Goal: Task Accomplishment & Management: Manage account settings

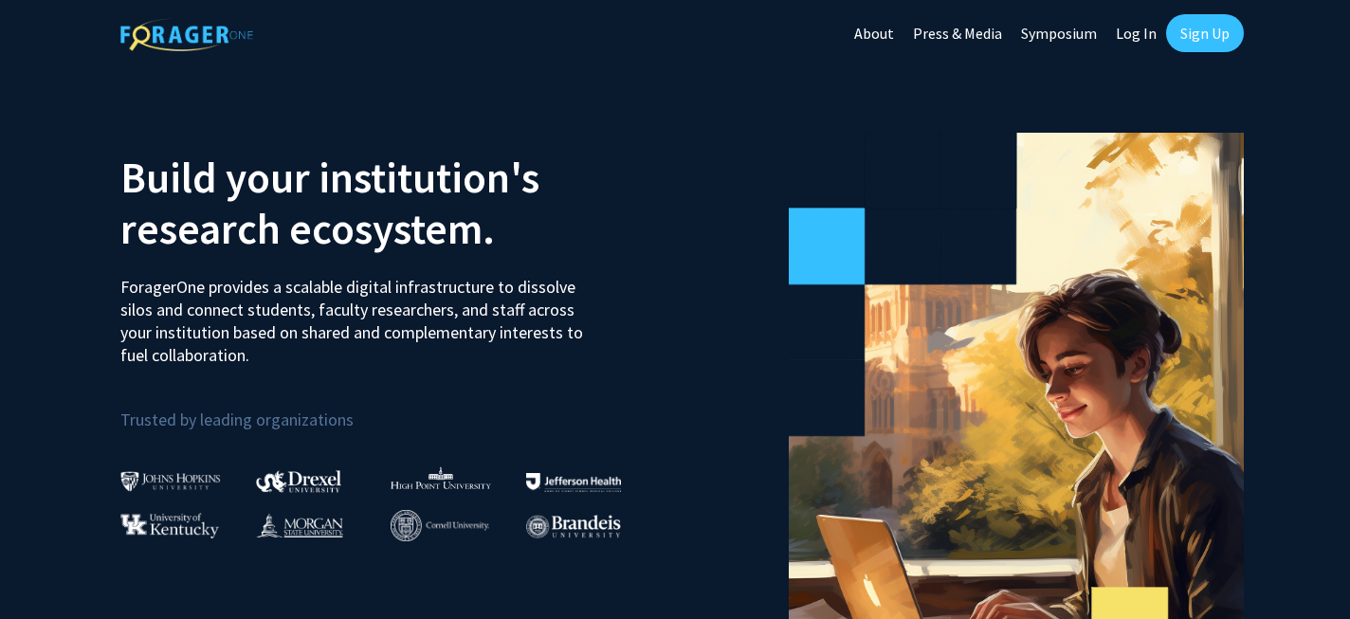
click at [1199, 33] on link "Sign Up" at bounding box center [1205, 33] width 78 height 38
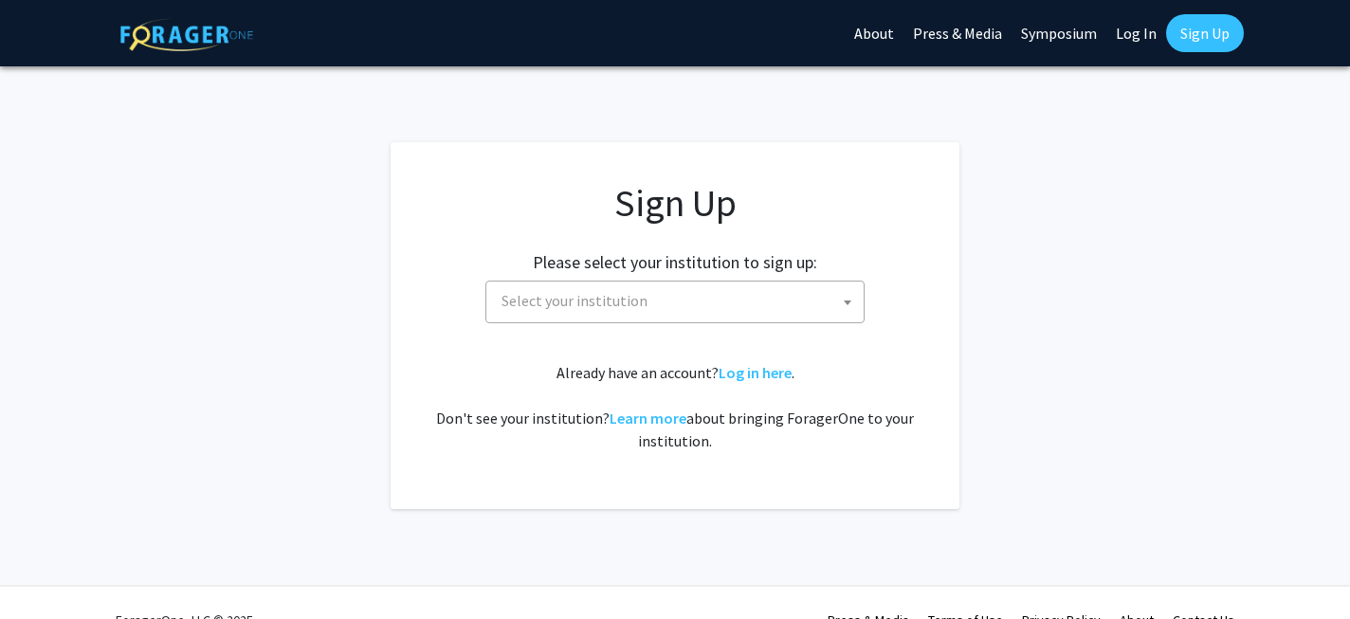
click at [655, 302] on span "Select your institution" at bounding box center [679, 301] width 370 height 39
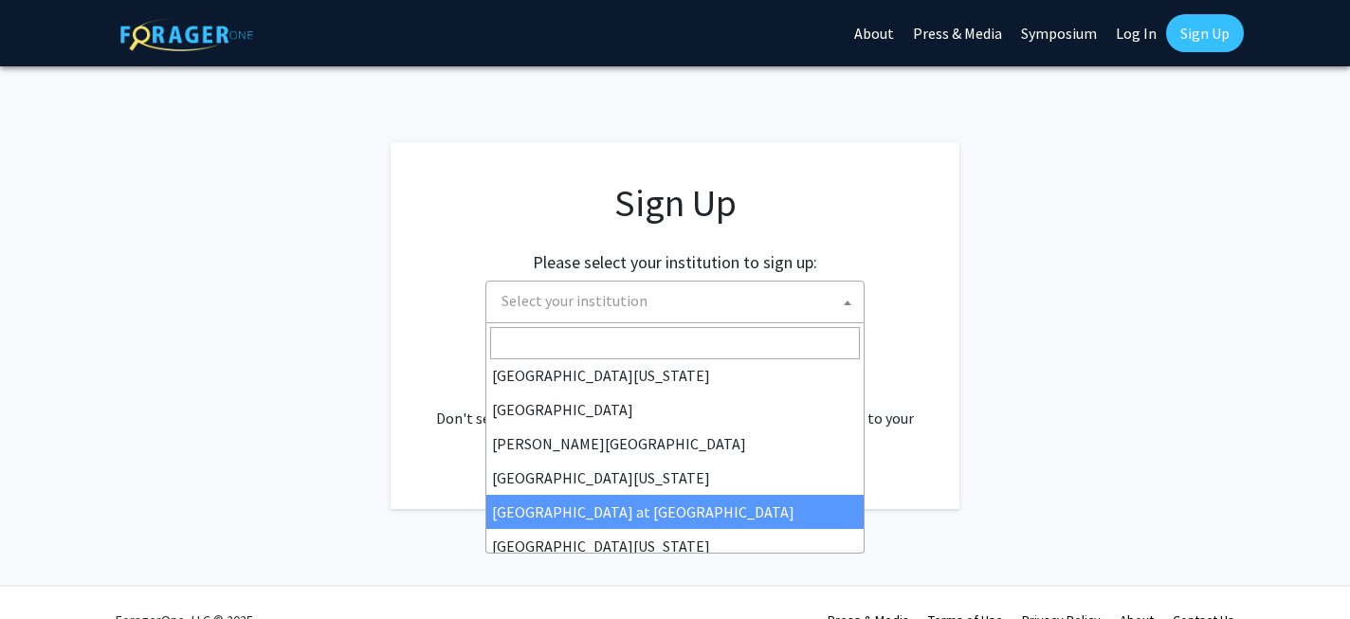
scroll to position [664, 0]
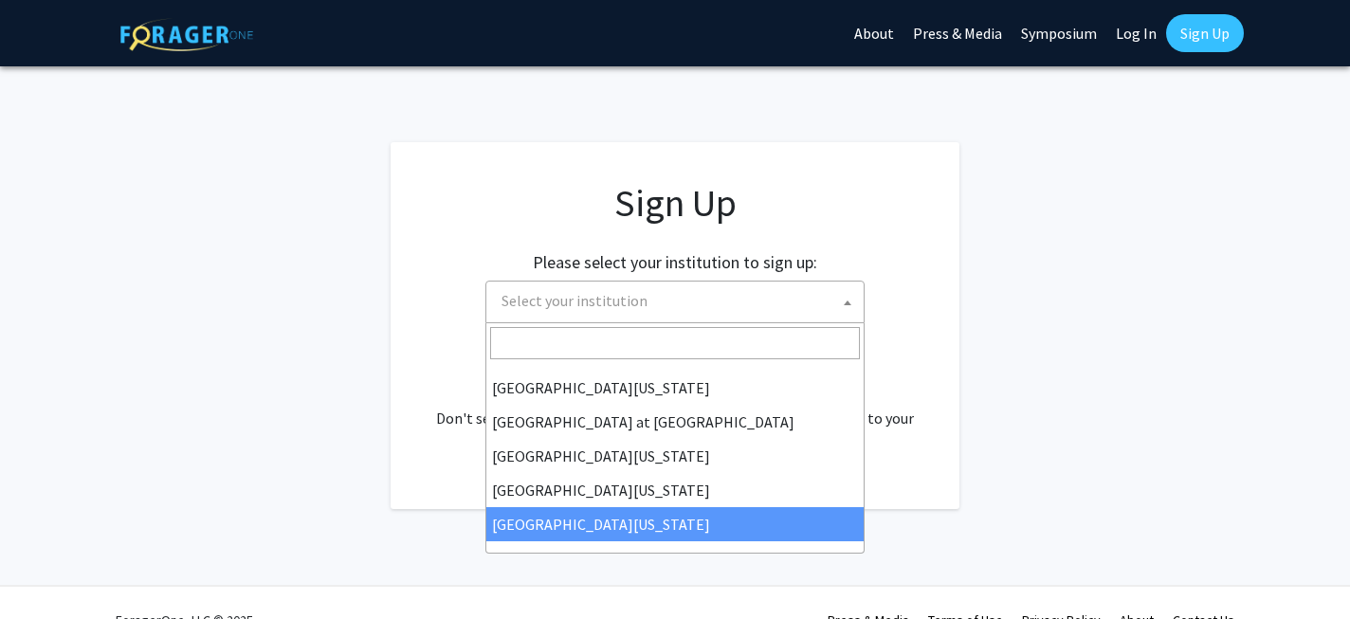
select select "33"
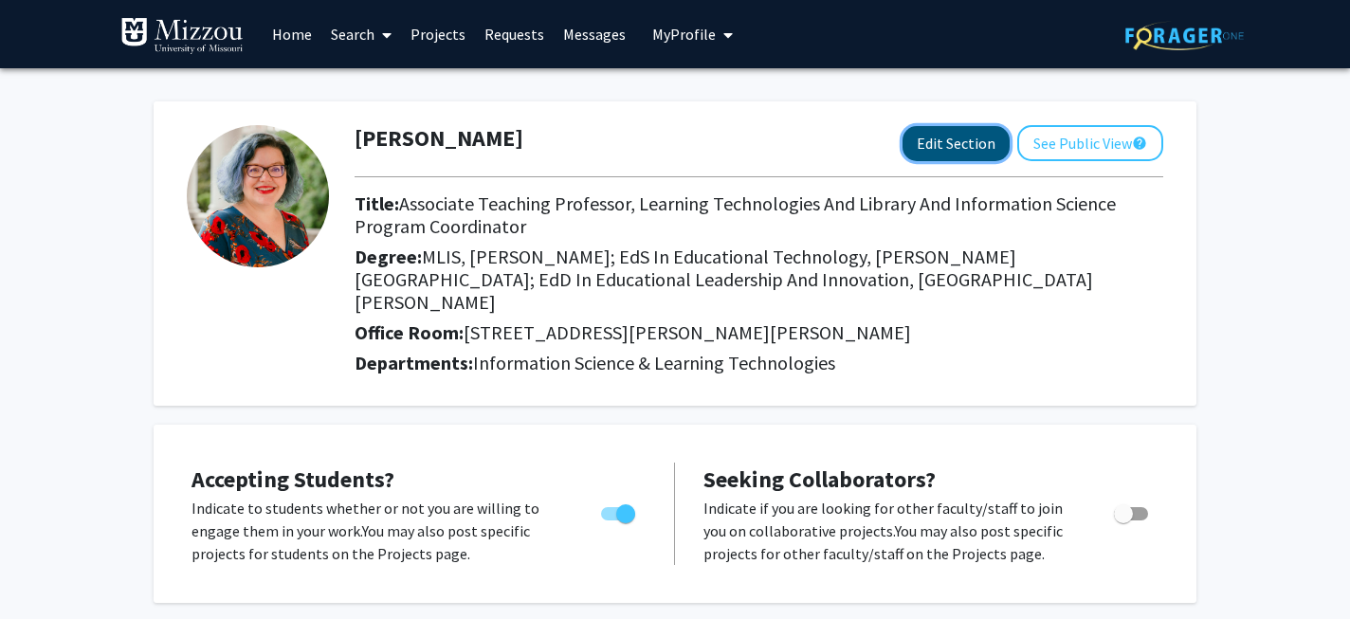
click at [971, 147] on button "Edit Section" at bounding box center [956, 143] width 107 height 35
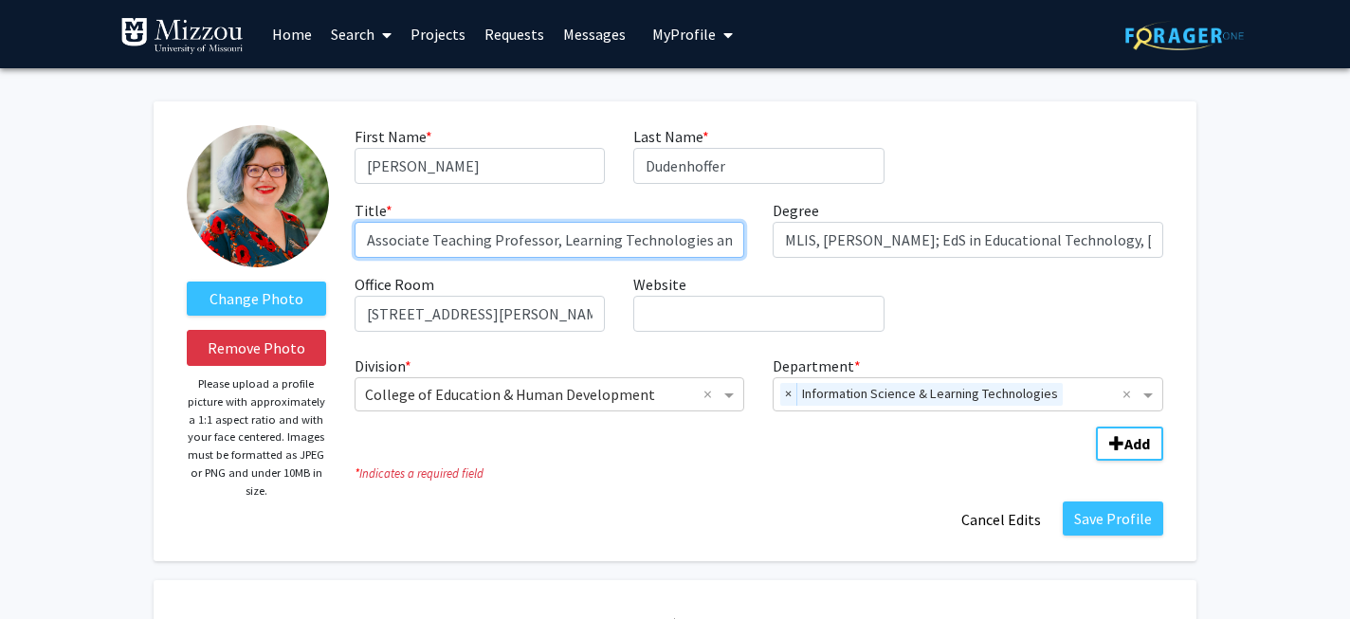
drag, startPoint x: 430, startPoint y: 239, endPoint x: 160, endPoint y: 217, distance: 270.2
click at [160, 217] on div "Change Photo Remove Photo Please upload a profile picture with approximately a …" at bounding box center [675, 331] width 1043 height 460
drag, startPoint x: 496, startPoint y: 238, endPoint x: 852, endPoint y: 255, distance: 356.9
click at [852, 255] on div "First Name * required Cindy Last Name * required Dudenhoffer Title * required T…" at bounding box center [758, 236] width 837 height 222
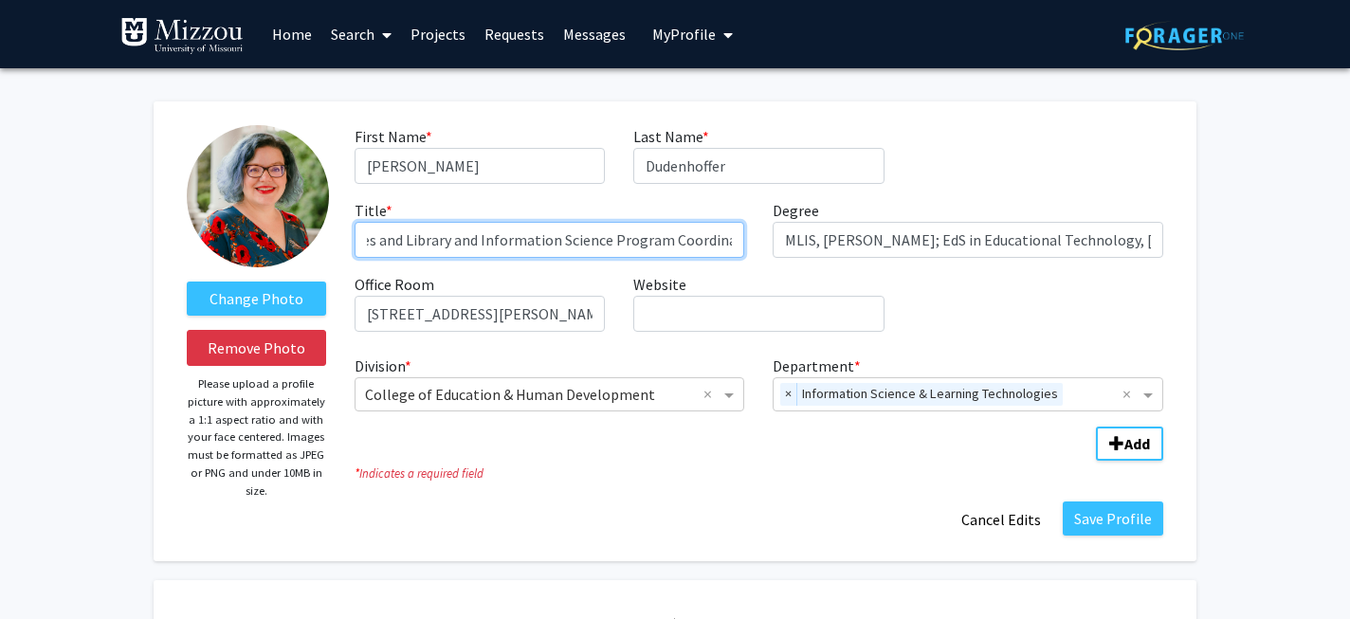
drag, startPoint x: 494, startPoint y: 242, endPoint x: 753, endPoint y: 248, distance: 258.9
click at [753, 249] on div "Title * required Teaching Professor, Learning Technologies and Library and Info…" at bounding box center [549, 228] width 419 height 59
click at [490, 244] on input "Teaching Professor, Associate Director," at bounding box center [550, 240] width 391 height 36
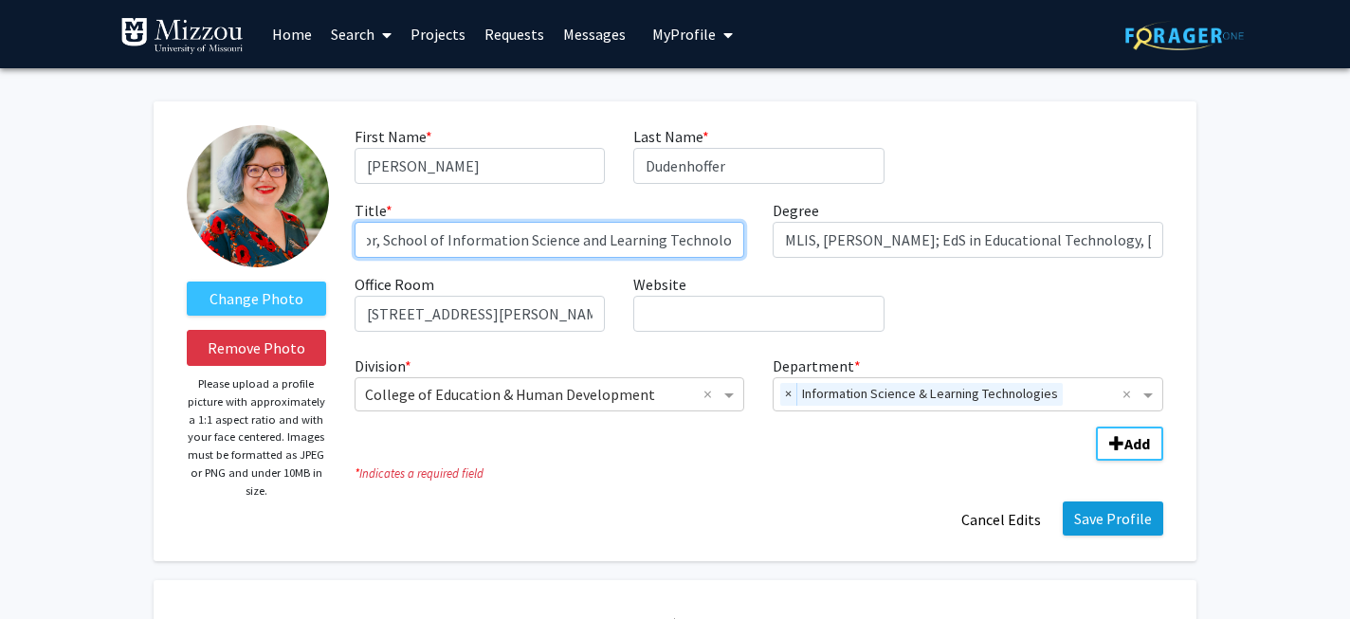
type input "Teaching Professor & Associate Director, School of Information Science and Lear…"
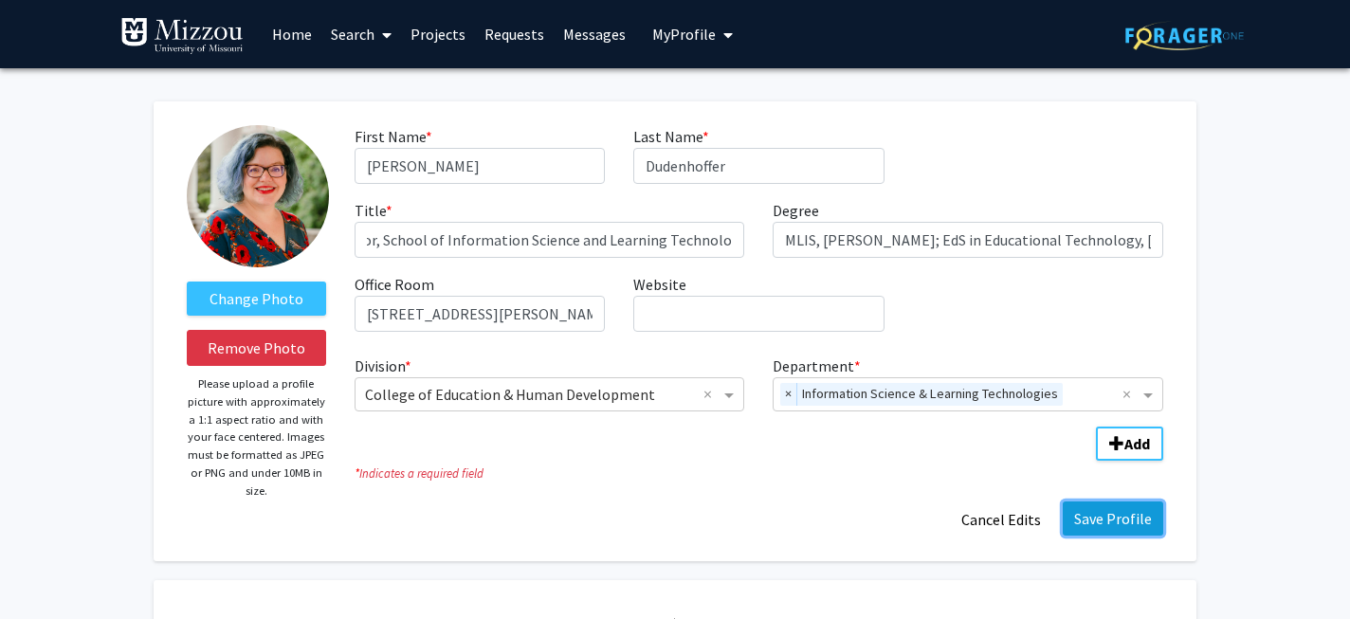
click at [1091, 514] on button "Save Profile" at bounding box center [1113, 519] width 101 height 34
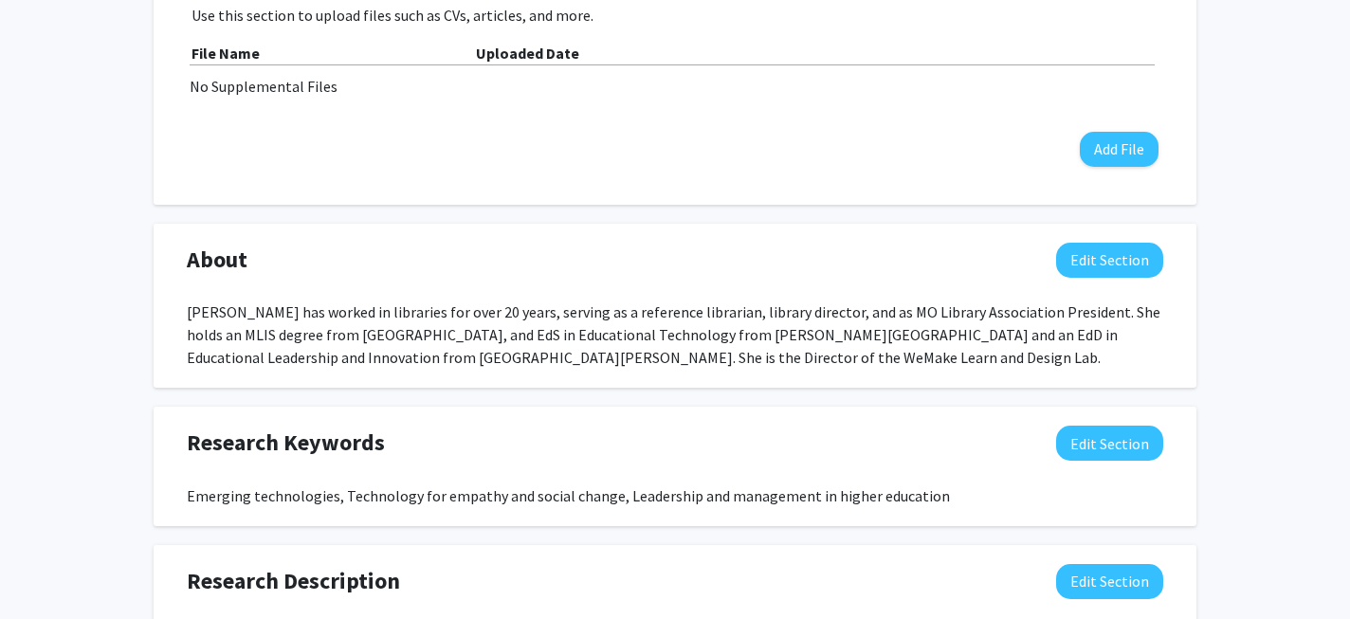
scroll to position [753, 0]
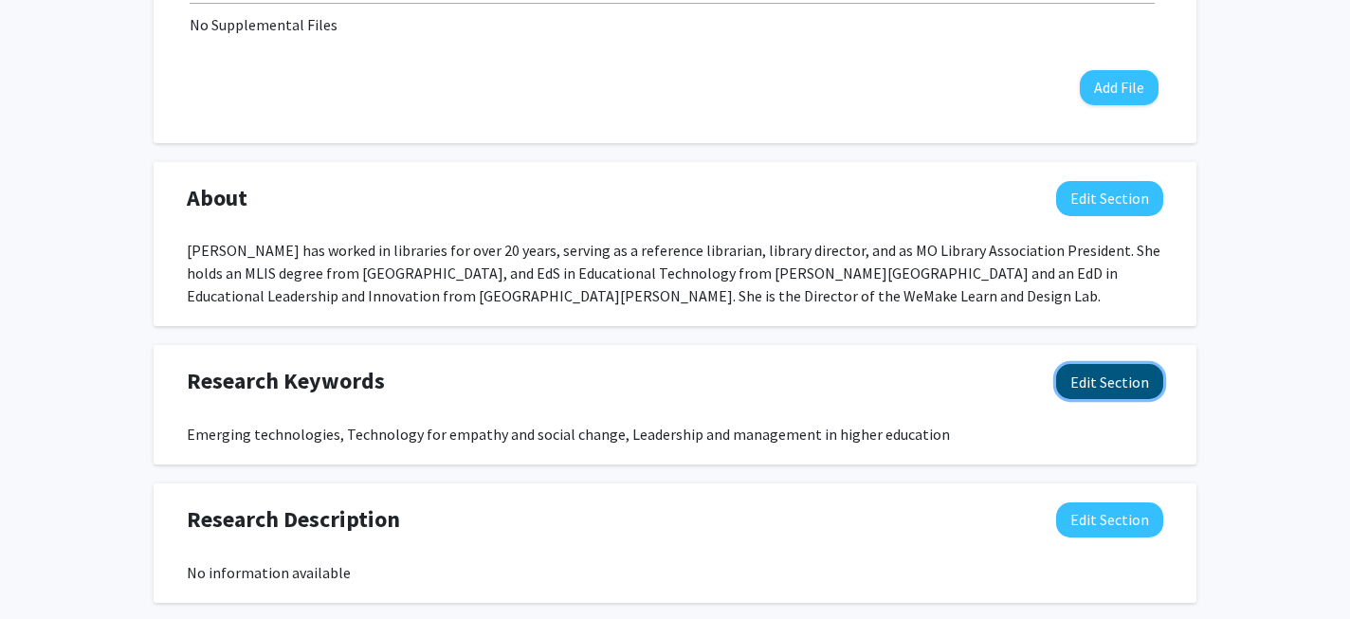
click at [1077, 366] on button "Edit Section" at bounding box center [1109, 381] width 107 height 35
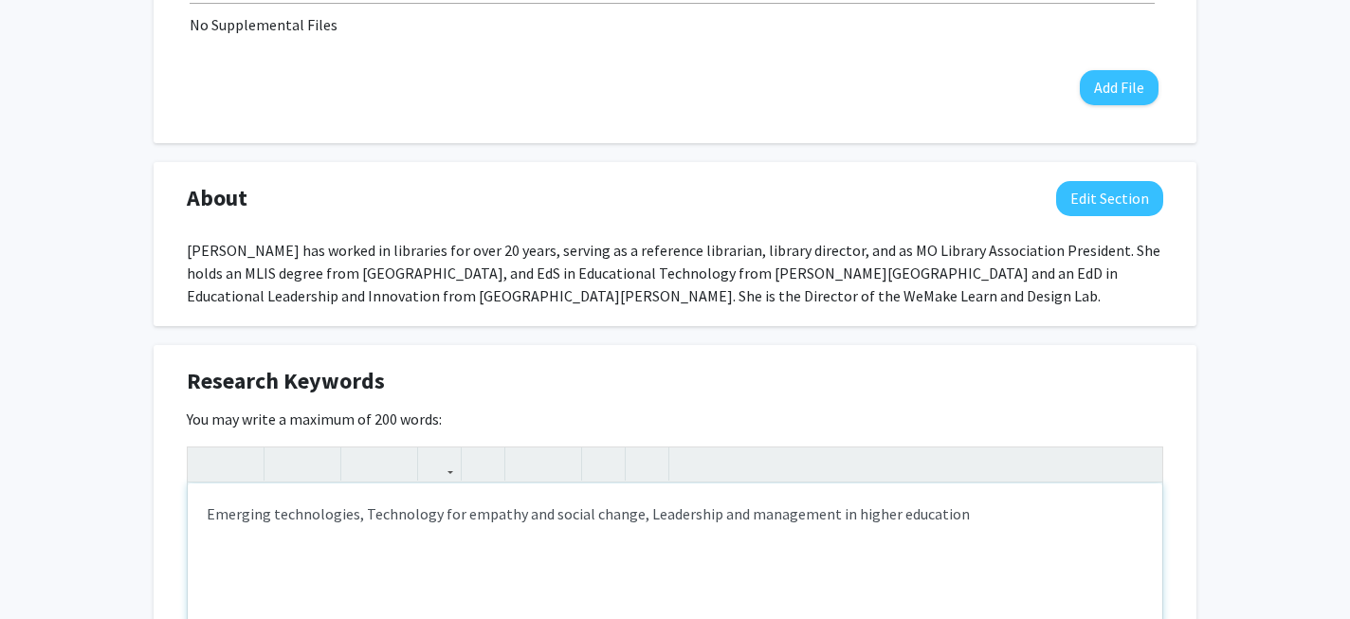
click at [1035, 485] on div "Emerging technologies, Technology for empathy and social change, Leadership and…" at bounding box center [675, 626] width 975 height 284
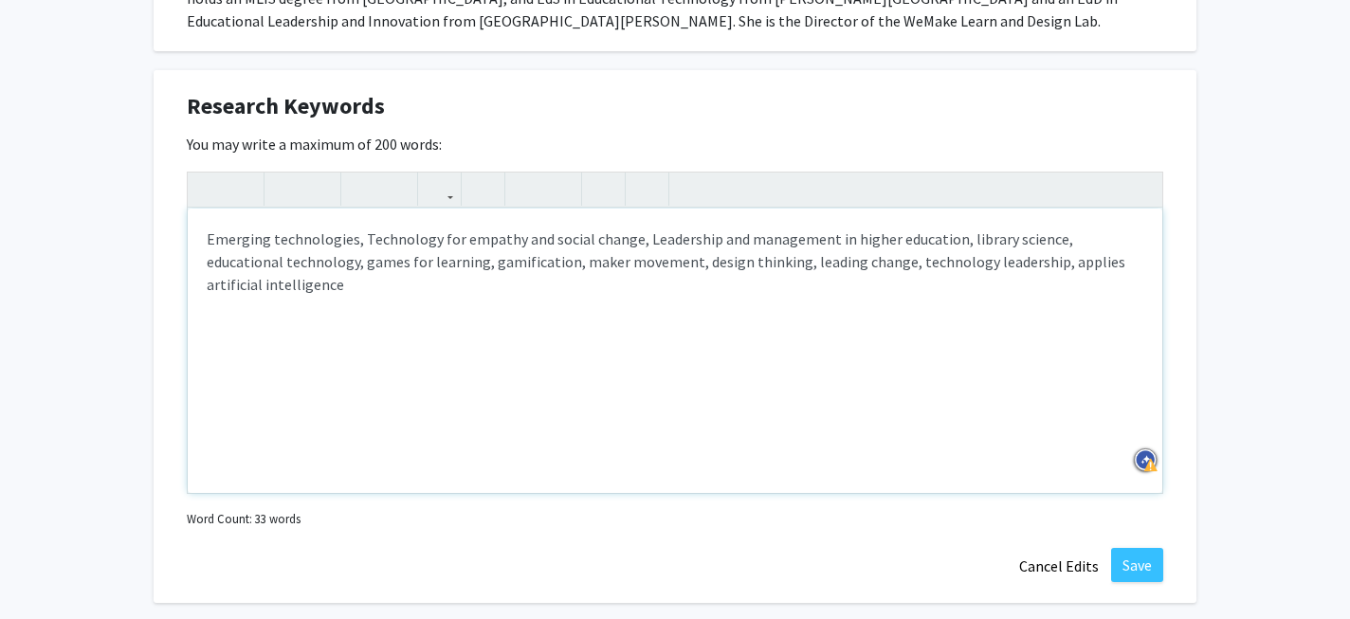
scroll to position [1027, 0]
click at [1012, 240] on div "Emerging technologies, Technology for empathy and social change, Leadership and…" at bounding box center [675, 352] width 975 height 284
type textarea "Emerging technologies, Technology for empathy and social change, Leadership and…"
click at [1152, 549] on button "Save" at bounding box center [1137, 566] width 52 height 34
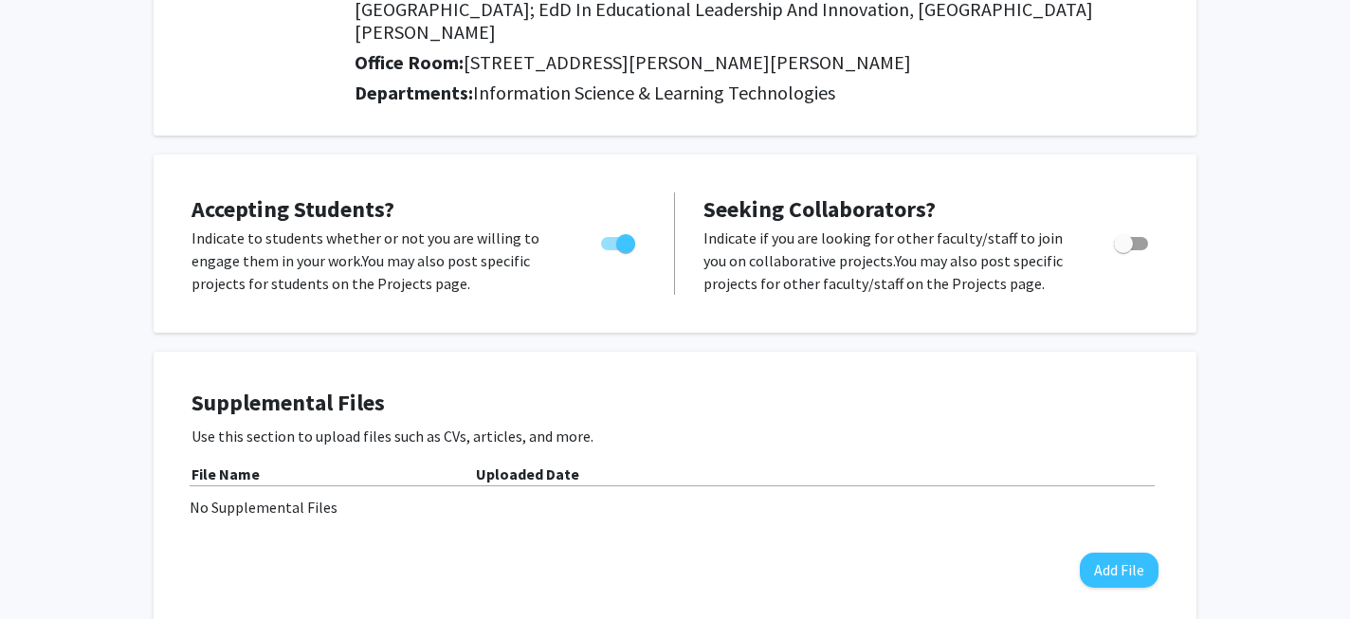
scroll to position [0, 0]
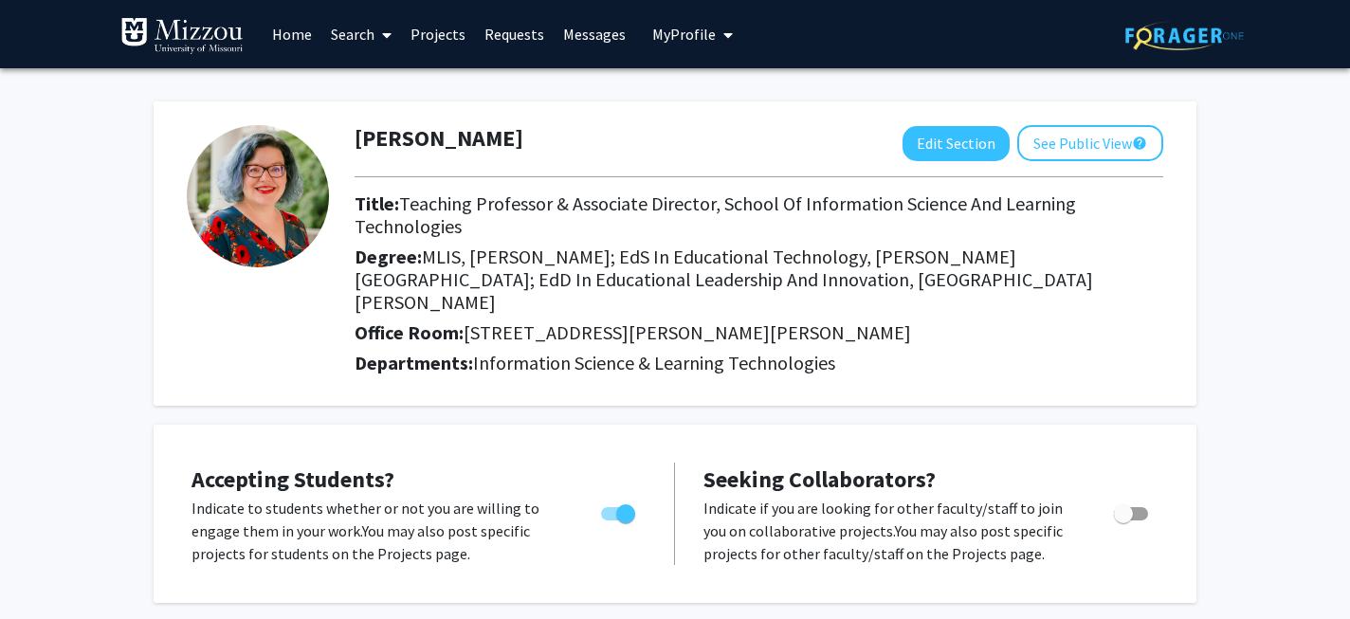
click at [502, 32] on link "Requests" at bounding box center [514, 34] width 79 height 66
